Goal: Transaction & Acquisition: Purchase product/service

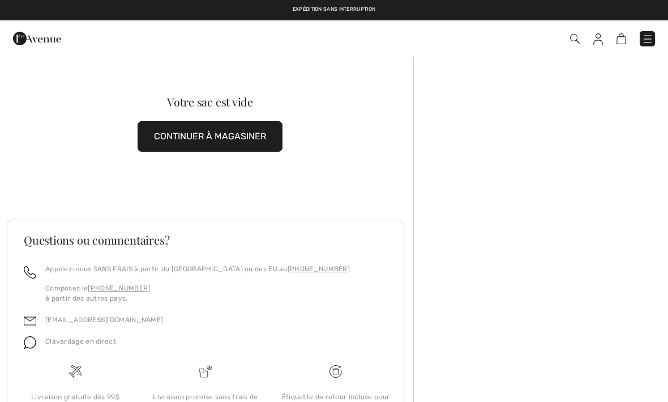
click at [622, 36] on img at bounding box center [622, 38] width 10 height 11
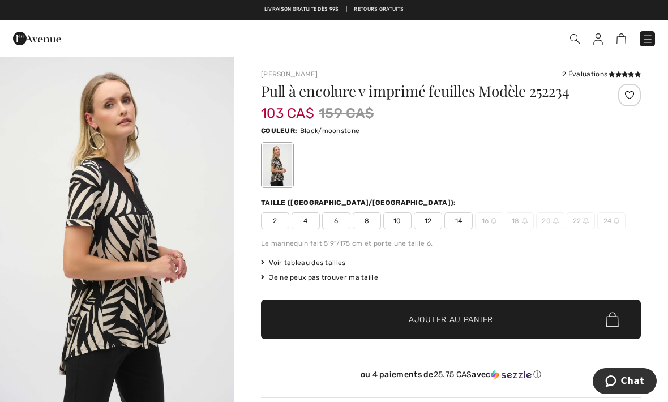
click at [648, 36] on img at bounding box center [647, 38] width 11 height 11
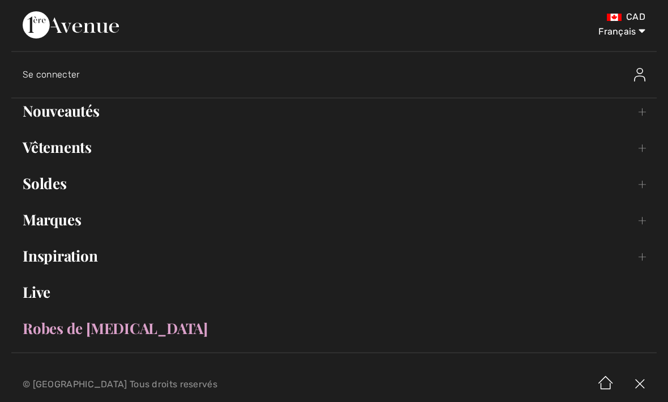
click at [639, 32] on select "English Français" at bounding box center [616, 29] width 59 height 34
select select "https://www.1ereavenue.com/en/leaf-print-v-neck-pullover-style-252234-p81705/"
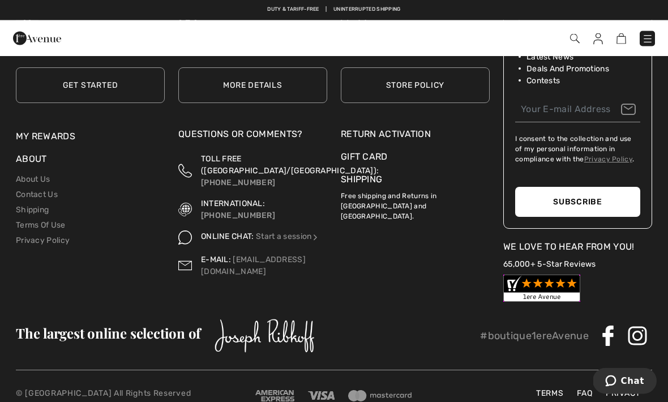
scroll to position [2211, 0]
